Goal: Find specific page/section: Find specific page/section

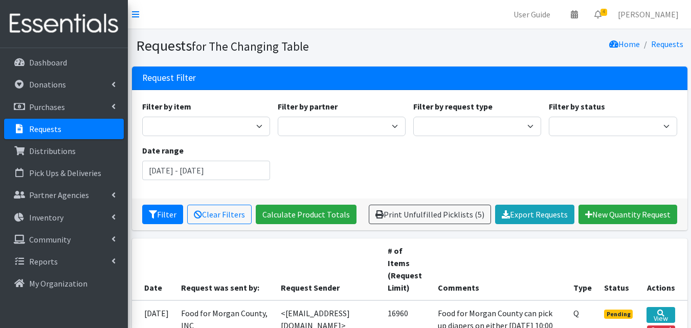
scroll to position [311, 0]
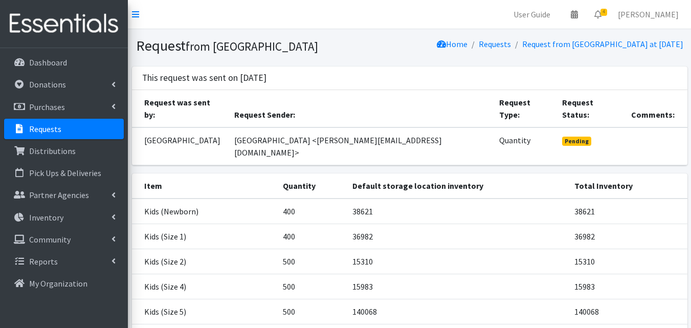
click at [74, 137] on link "Requests" at bounding box center [64, 129] width 120 height 20
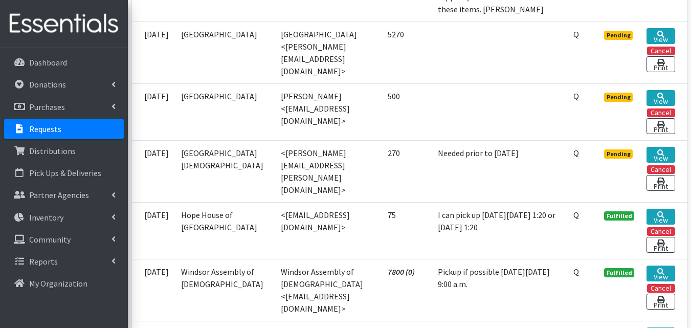
scroll to position [367, 0]
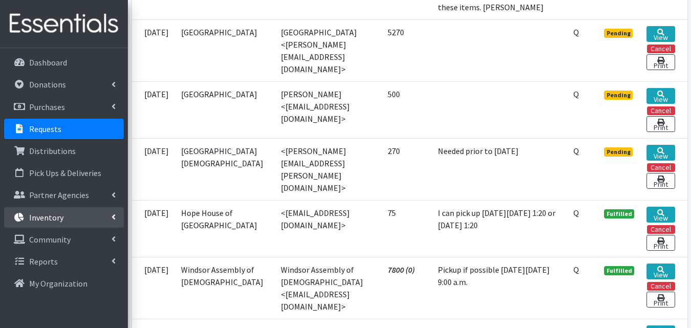
click at [45, 212] on p "Inventory" at bounding box center [46, 217] width 34 height 10
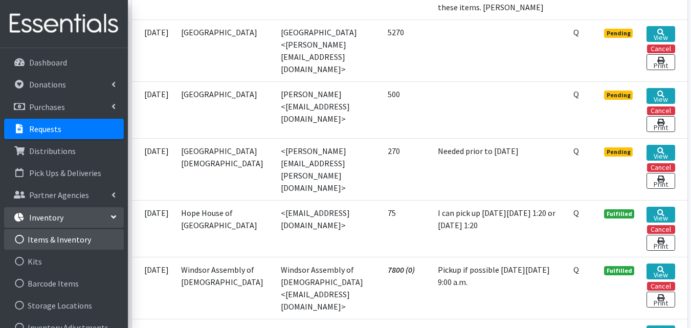
click at [49, 240] on link "Items & Inventory" at bounding box center [64, 239] width 120 height 20
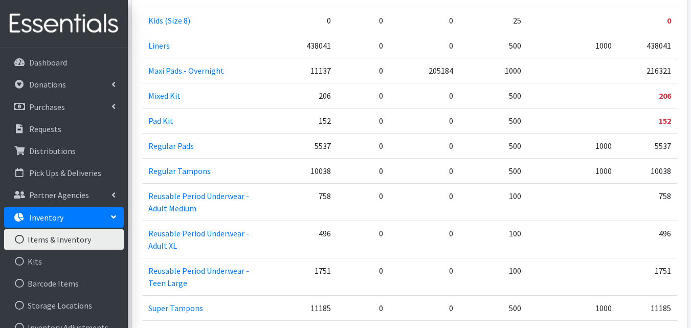
scroll to position [914, 0]
